Goal: Browse casually: Explore the website without a specific task or goal

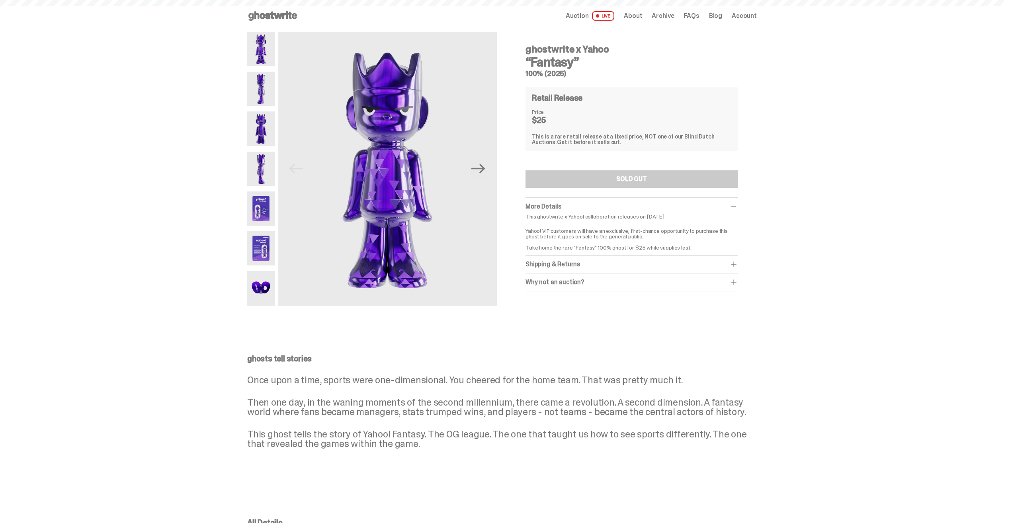
click at [266, 88] on img at bounding box center [260, 89] width 27 height 34
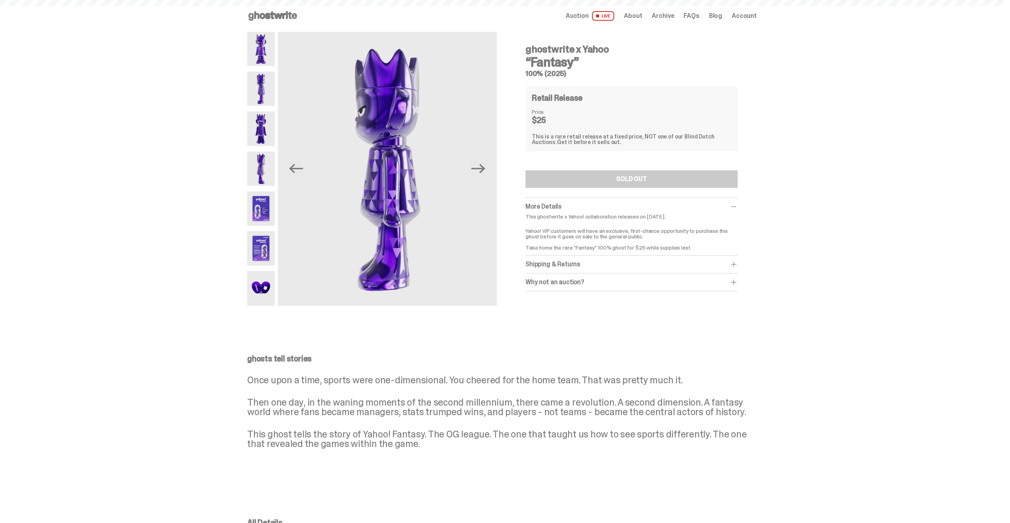
click at [259, 132] on img at bounding box center [260, 128] width 27 height 34
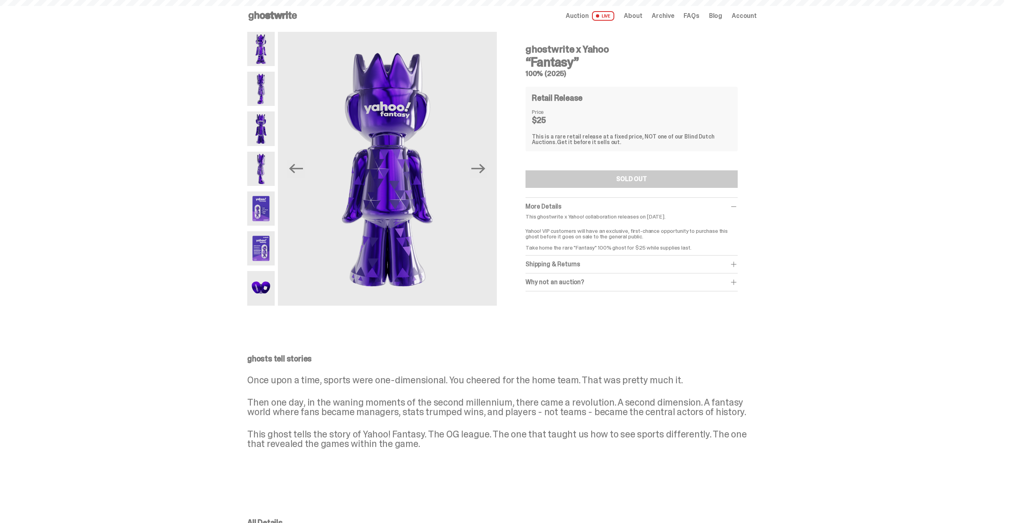
click at [258, 167] on img at bounding box center [260, 169] width 27 height 34
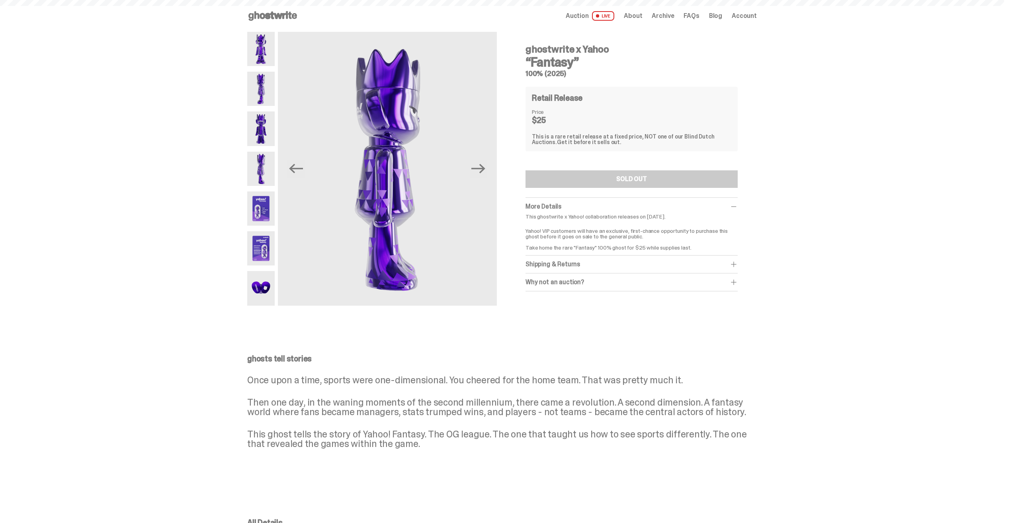
click at [253, 207] on img at bounding box center [260, 208] width 27 height 34
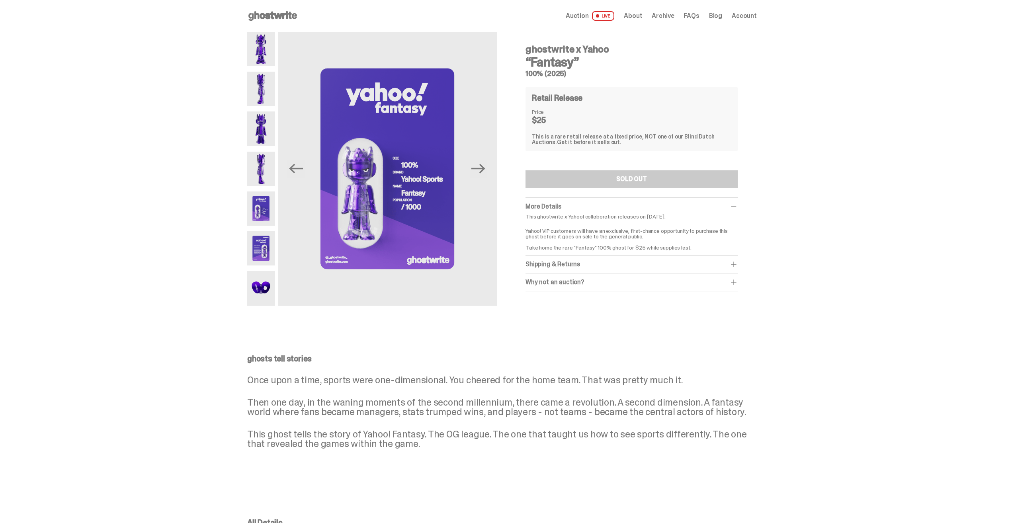
click at [260, 236] on img at bounding box center [260, 248] width 27 height 34
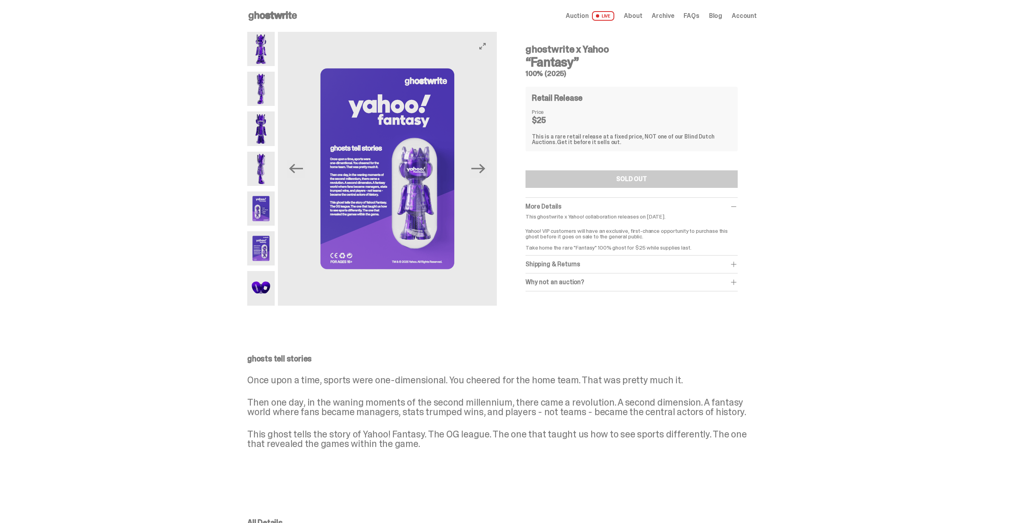
click at [351, 169] on img at bounding box center [387, 169] width 219 height 274
click at [164, 203] on div "ghostwrite x Yahoo “Fantasy” 100% (2025) Previous Next ghostwrite x Yahoo “Fant…" at bounding box center [502, 174] width 1004 height 285
